Goal: Find specific page/section: Find specific page/section

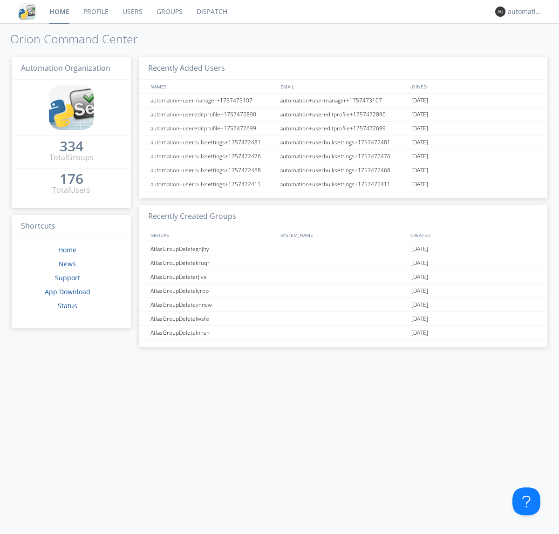
click at [211, 12] on link "Dispatch" at bounding box center [212, 11] width 45 height 23
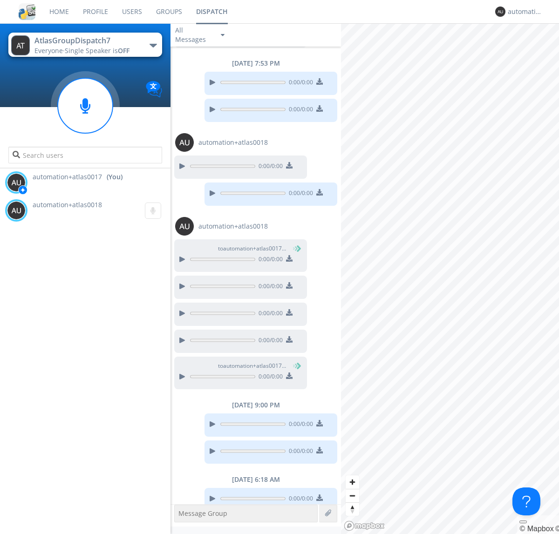
scroll to position [349, 0]
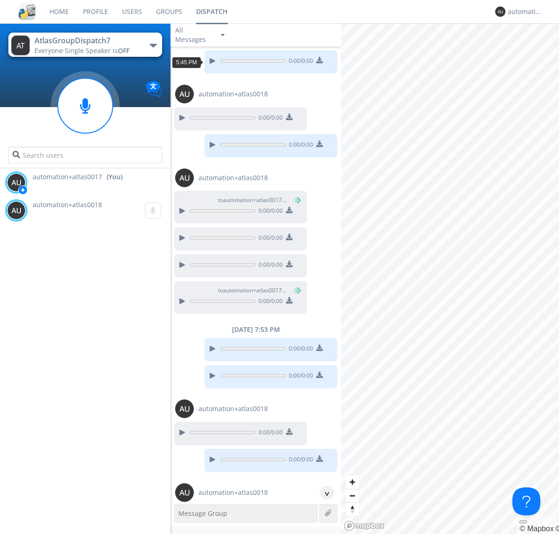
scroll to position [17, 0]
click at [323, 493] on div "^" at bounding box center [327, 493] width 14 height 14
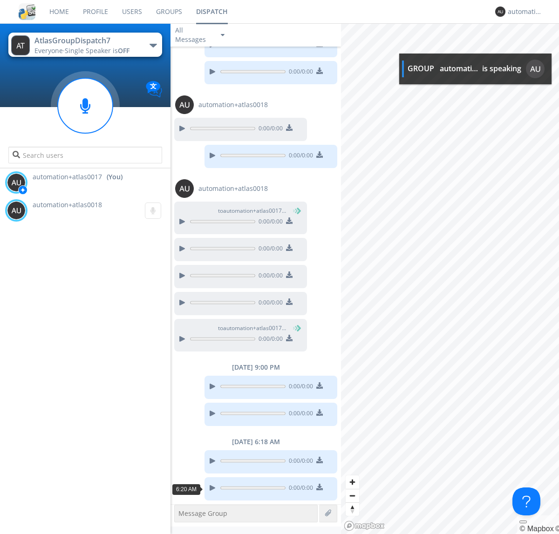
scroll to position [378, 0]
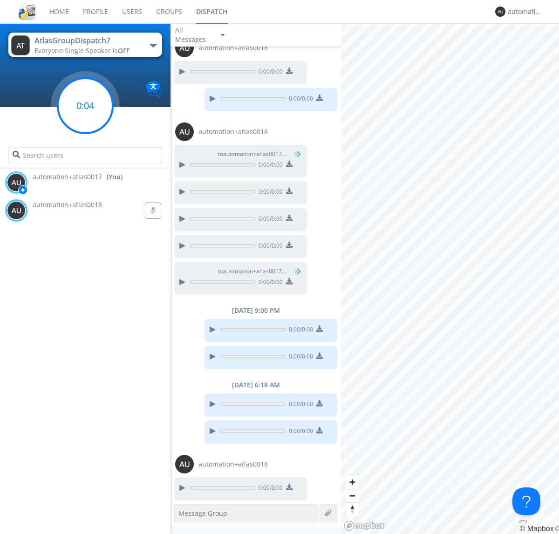
click at [85, 106] on g at bounding box center [85, 105] width 55 height 55
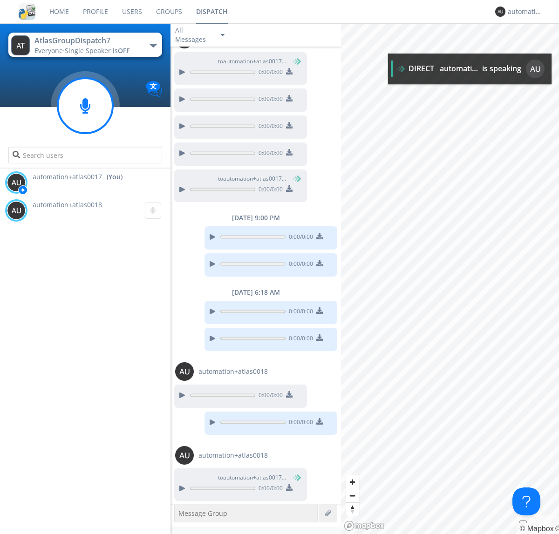
scroll to position [471, 0]
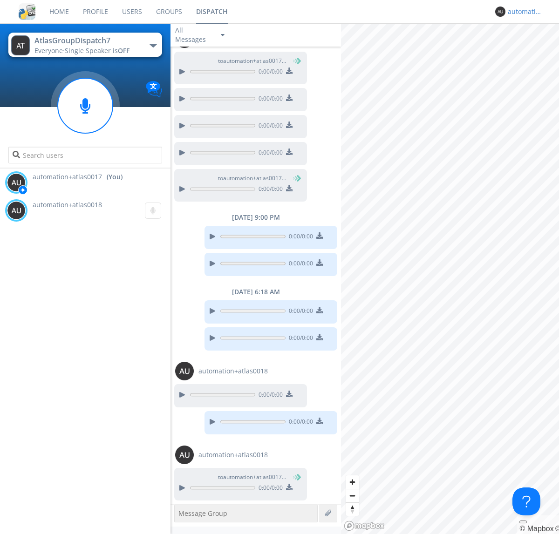
click at [523, 12] on div "automation+atlas0017" at bounding box center [525, 11] width 35 height 9
